Goal: Task Accomplishment & Management: Complete application form

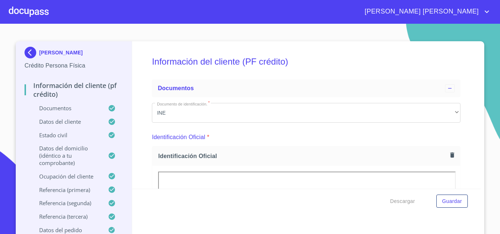
click at [25, 50] on img at bounding box center [32, 53] width 15 height 12
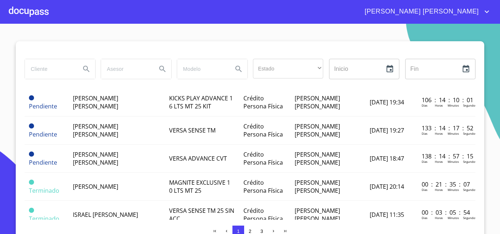
scroll to position [256, 0]
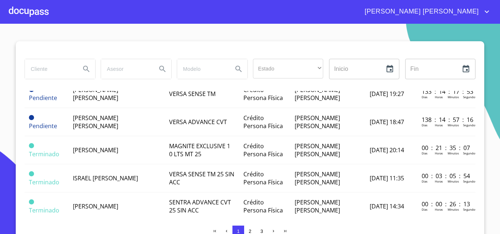
click at [98, 146] on span "[PERSON_NAME]" at bounding box center [95, 150] width 45 height 8
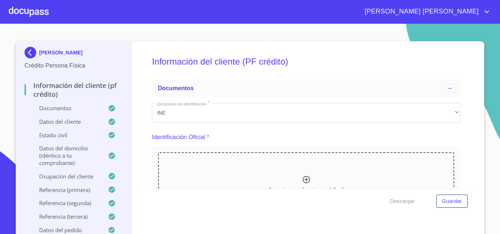
click at [32, 9] on div at bounding box center [29, 11] width 40 height 23
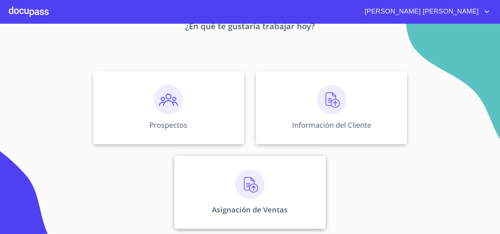
scroll to position [48, 0]
click at [248, 183] on img at bounding box center [249, 183] width 29 height 29
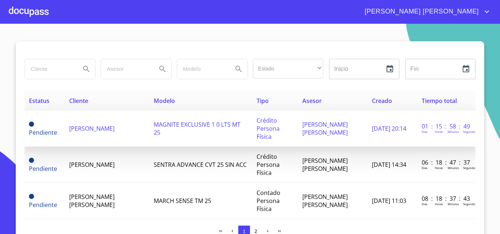
click at [113, 134] on td "[PERSON_NAME]" at bounding box center [107, 129] width 84 height 36
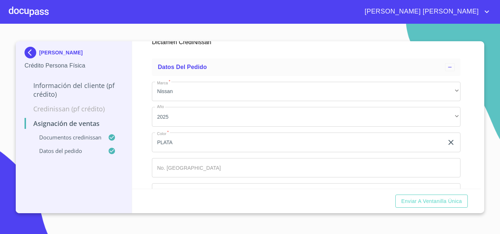
scroll to position [219, 0]
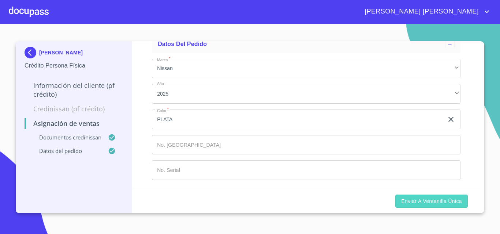
click at [442, 198] on span "Enviar a Ventanilla única" at bounding box center [431, 201] width 61 height 9
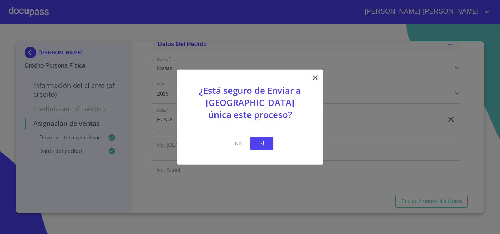
click at [255, 145] on button "Si" at bounding box center [261, 144] width 23 height 14
